Goal: Task Accomplishment & Management: Manage account settings

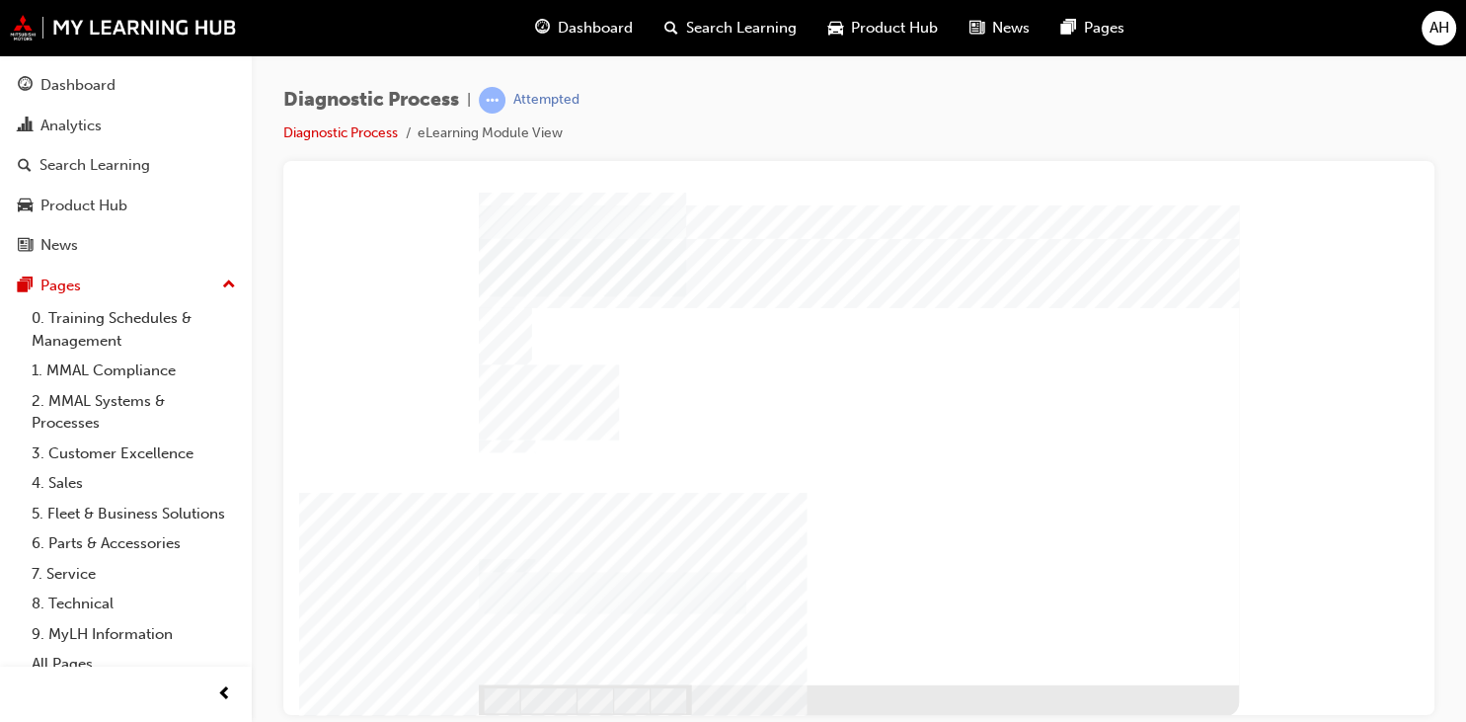
scroll to position [13, 0]
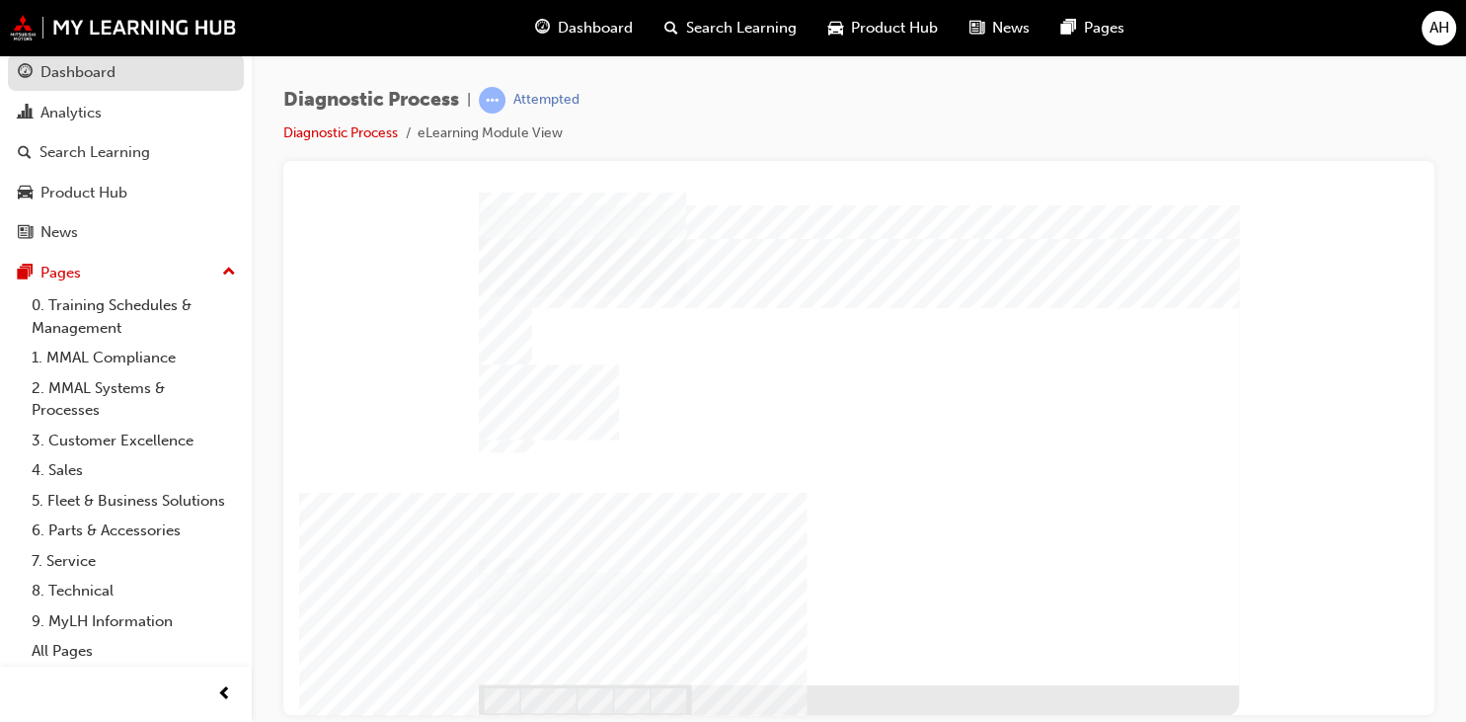
click at [63, 73] on div "Dashboard" at bounding box center [77, 72] width 75 height 23
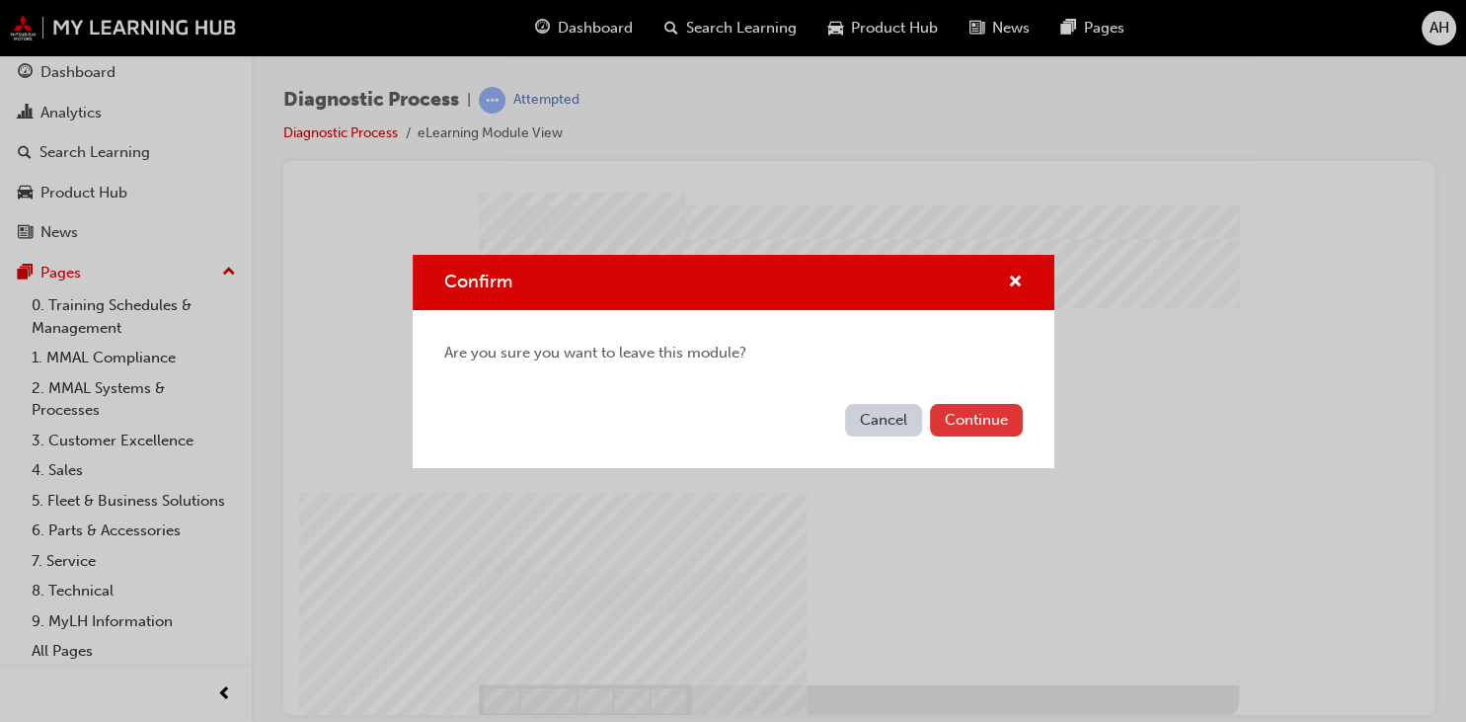
click at [974, 423] on button "Continue" at bounding box center [976, 420] width 93 height 33
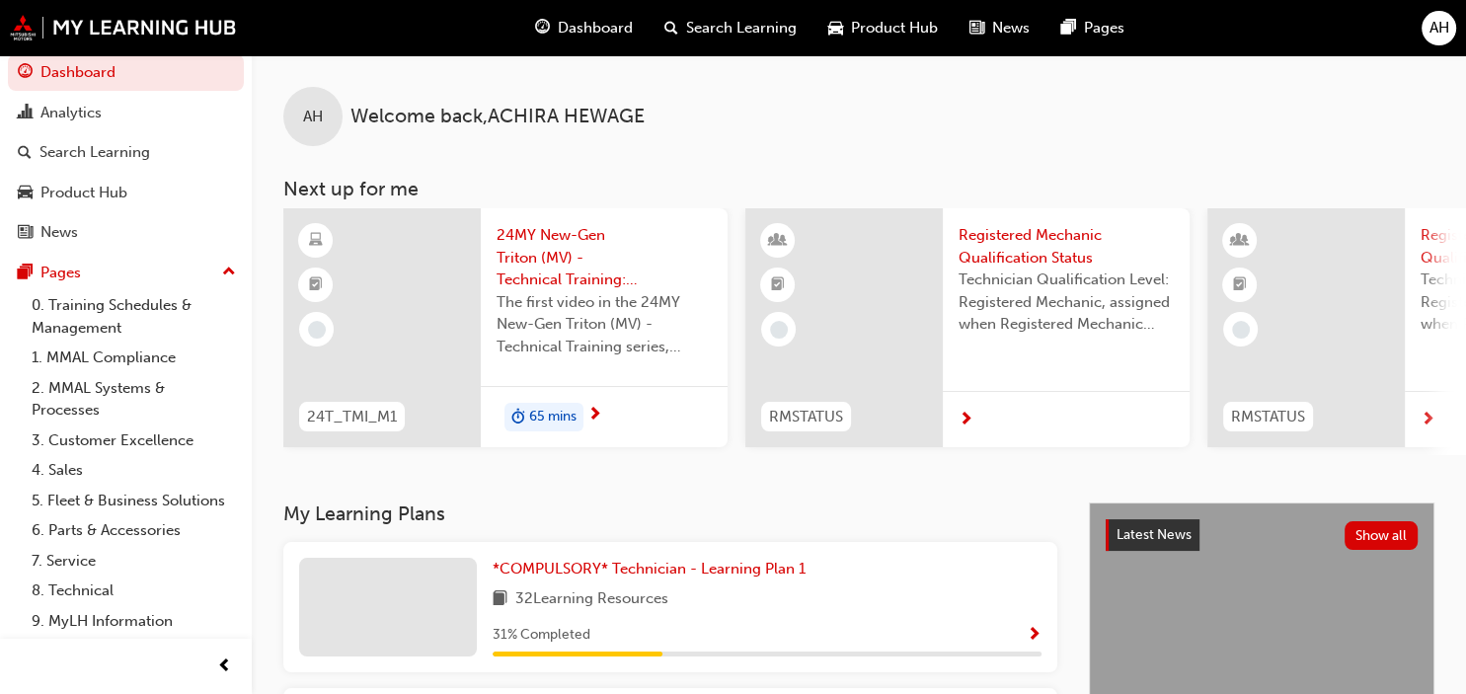
click at [1449, 22] on div "AH" at bounding box center [1438, 28] width 35 height 35
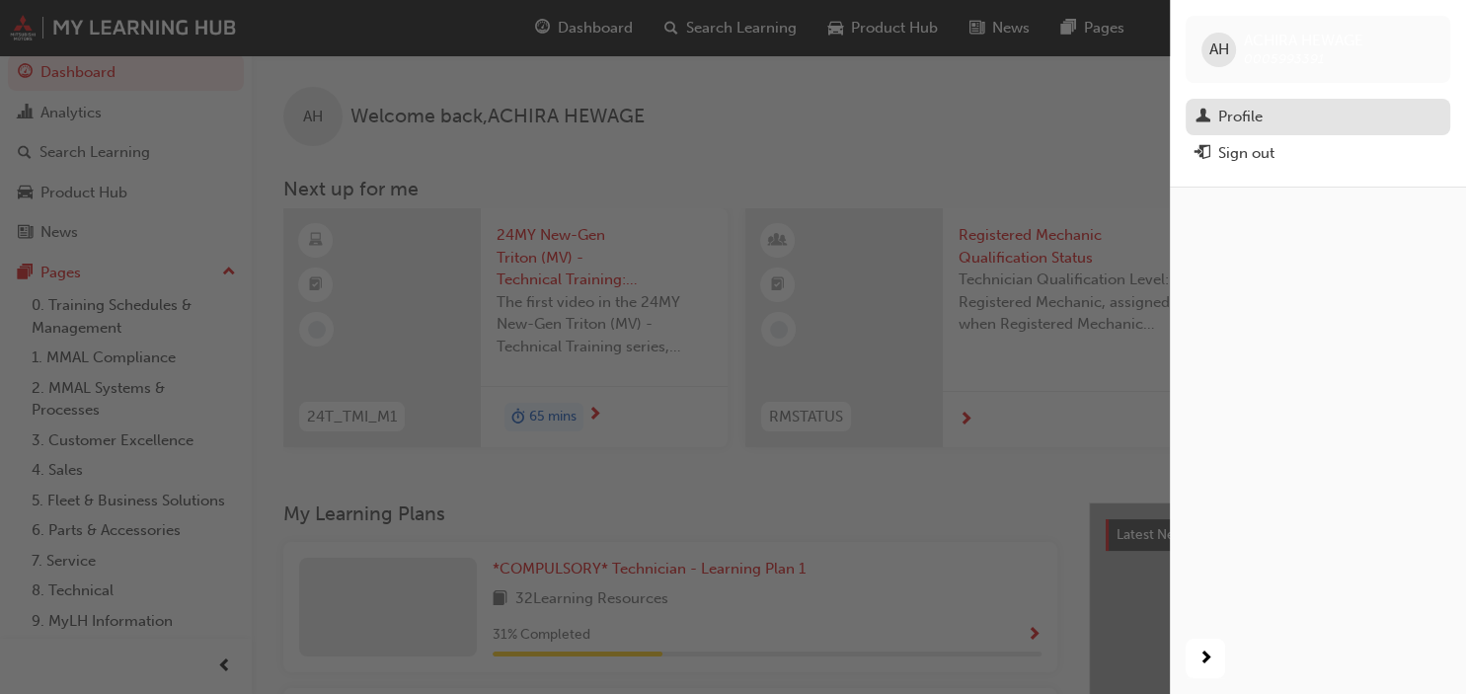
click at [1305, 121] on div "Profile" at bounding box center [1317, 117] width 245 height 25
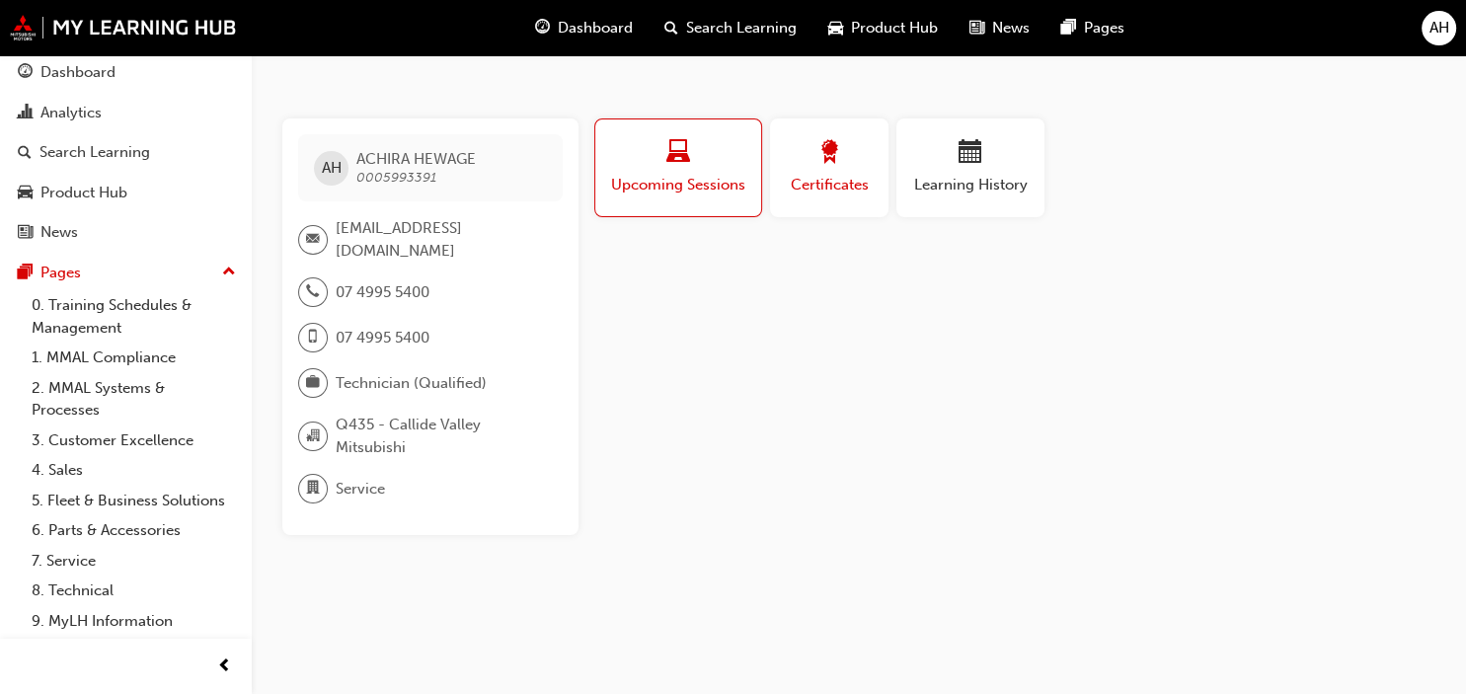
click at [852, 184] on span "Certificates" at bounding box center [829, 185] width 89 height 23
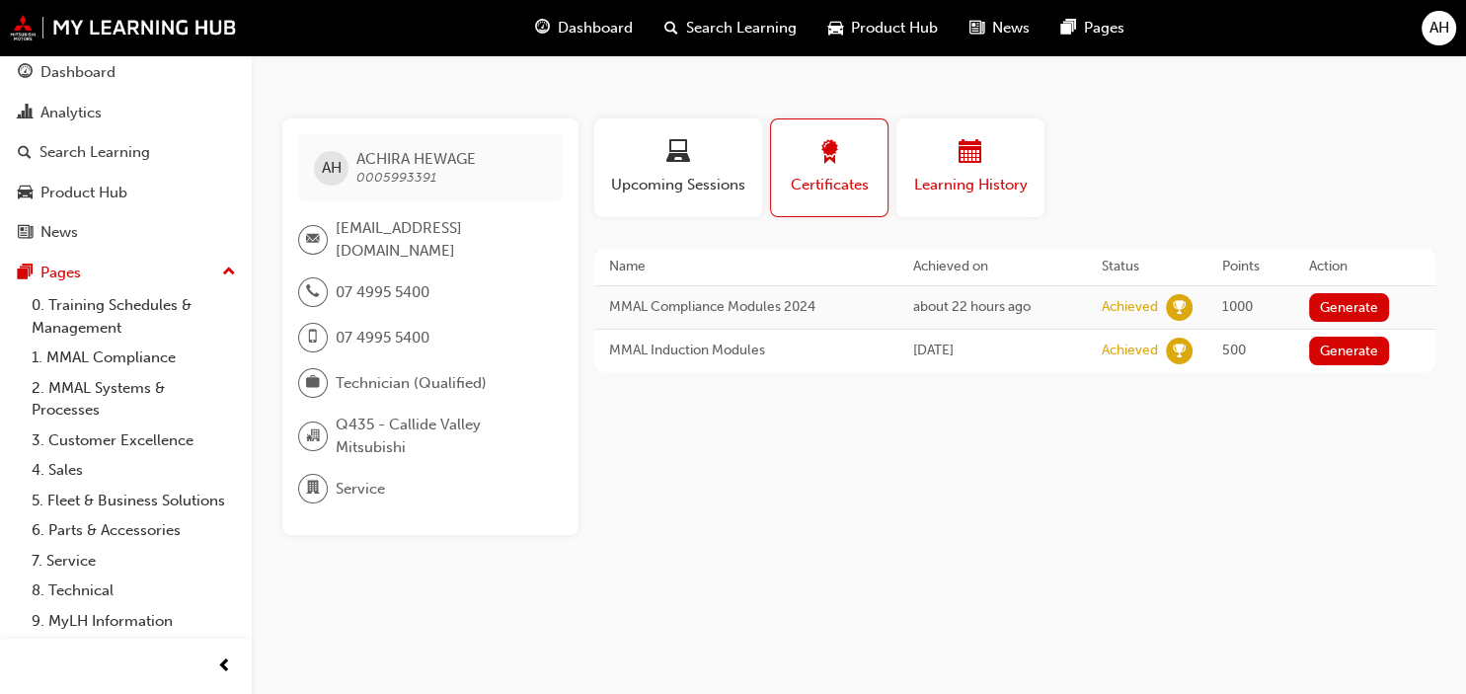
click at [942, 184] on span "Learning History" at bounding box center [970, 185] width 118 height 23
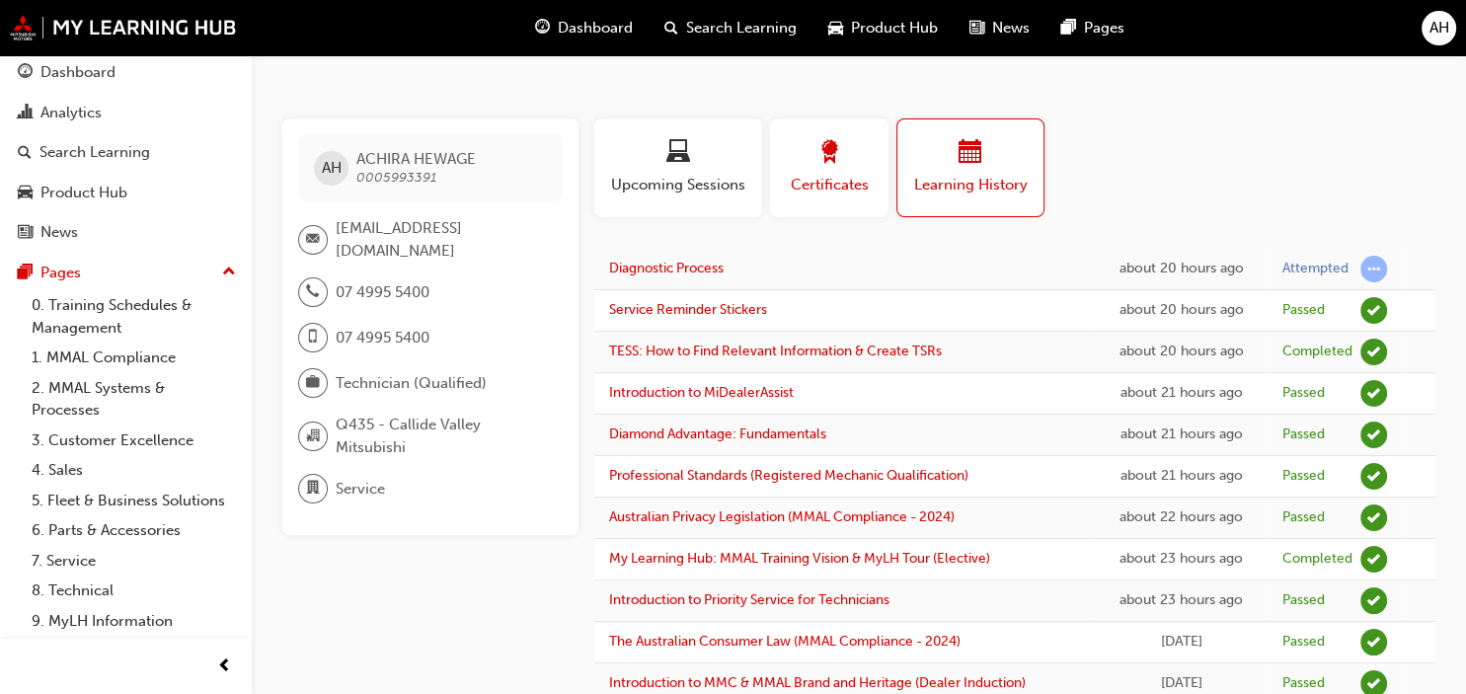
click at [840, 156] on span "award-icon" at bounding box center [829, 153] width 24 height 27
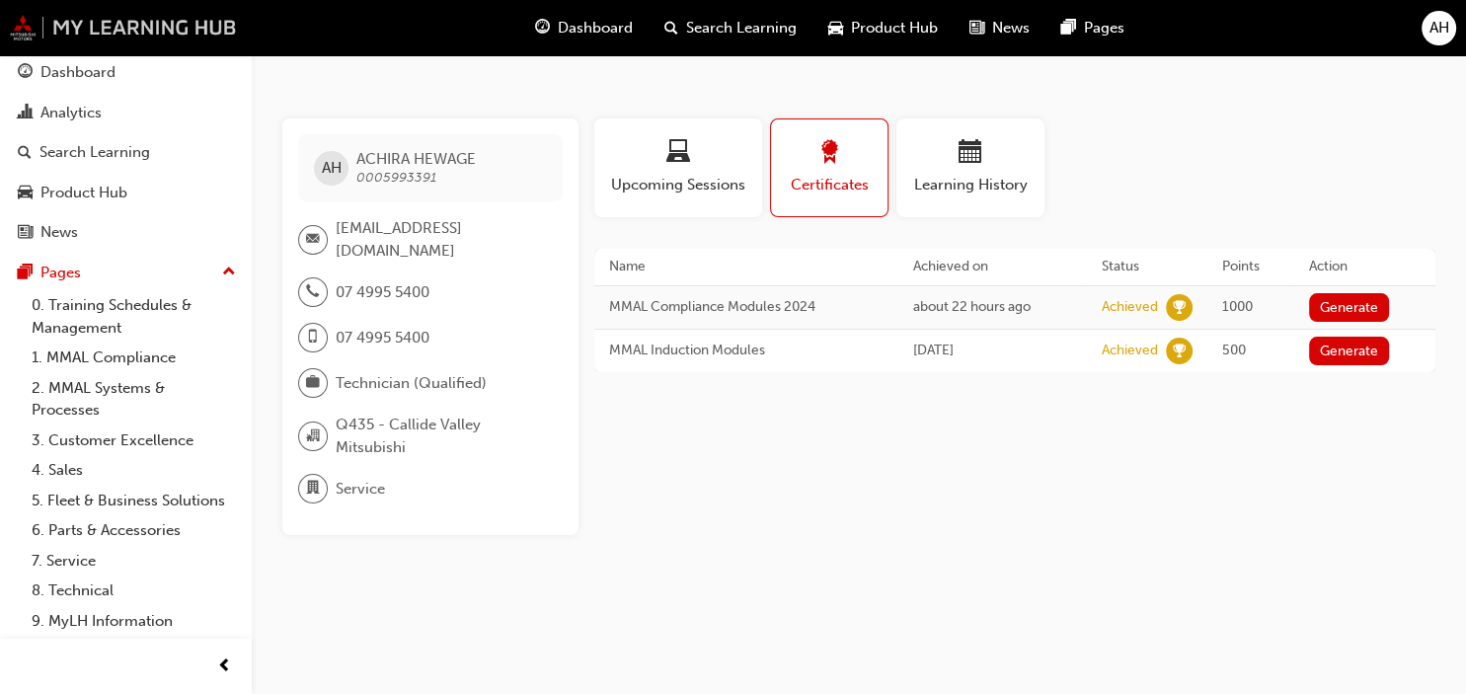
click at [74, 24] on img at bounding box center [123, 28] width 227 height 26
